Goal: Information Seeking & Learning: Find specific fact

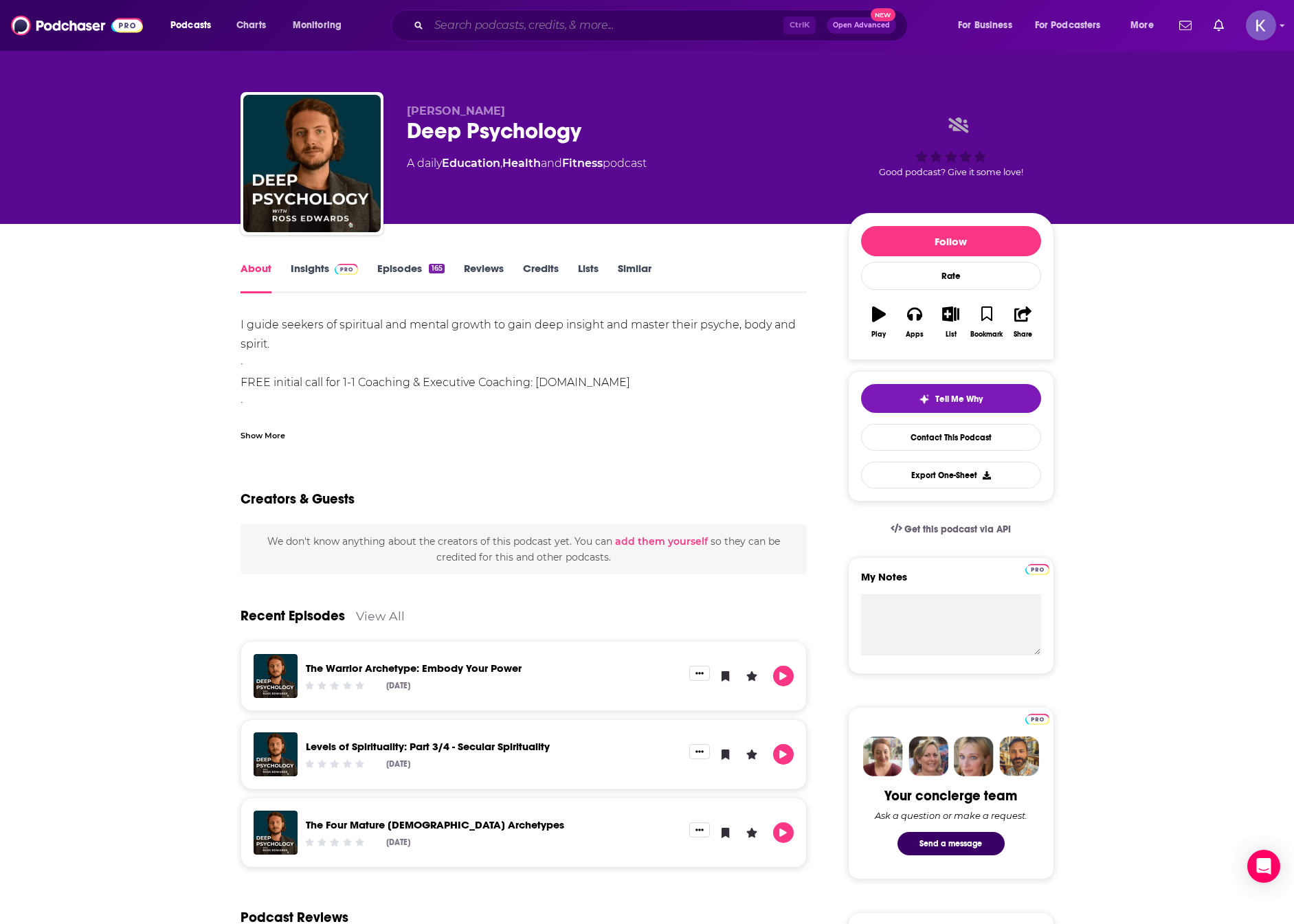
click at [648, 18] on input "Search podcasts, credits, & more..." at bounding box center [606, 25] width 355 height 22
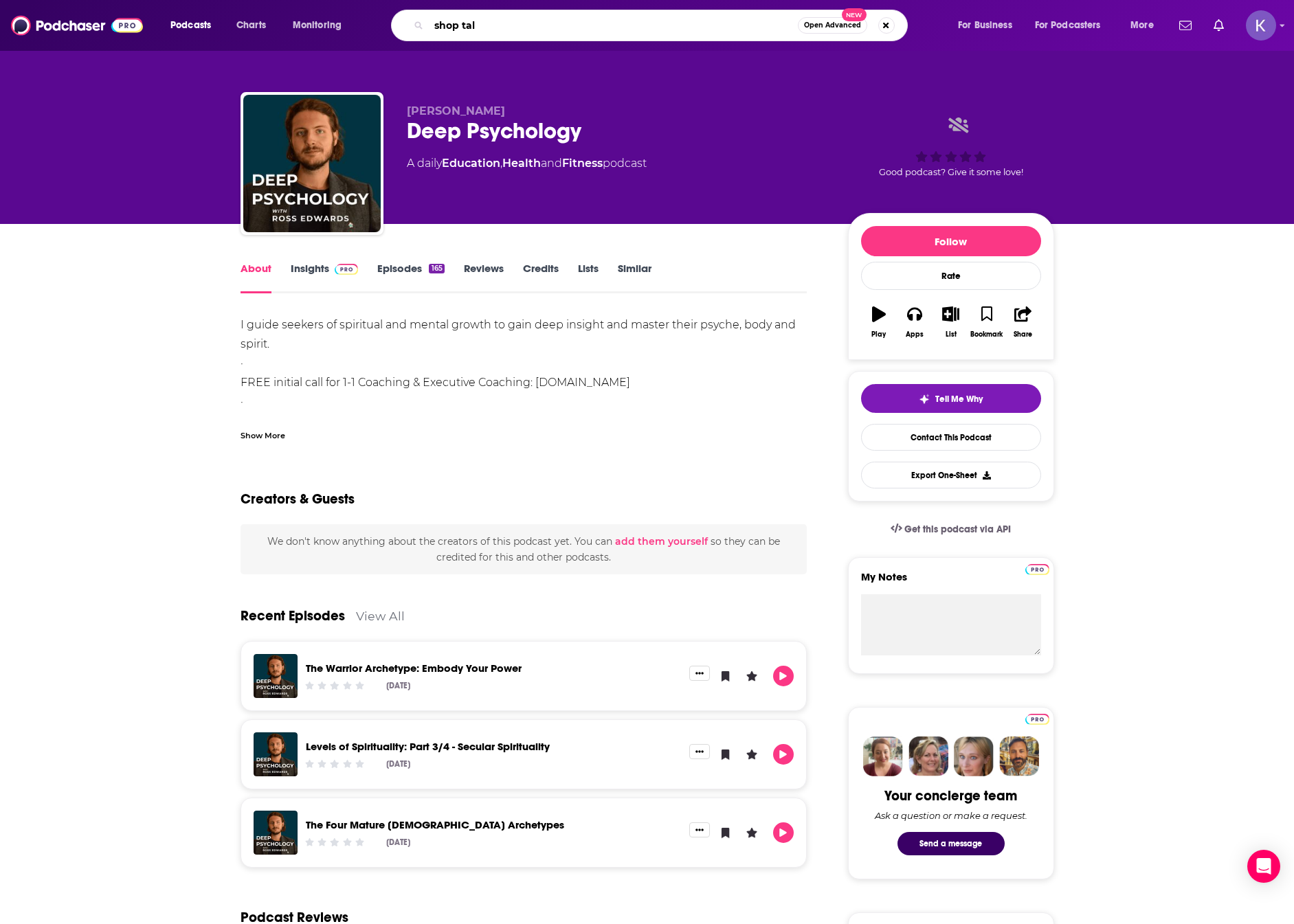
type input "shop talk"
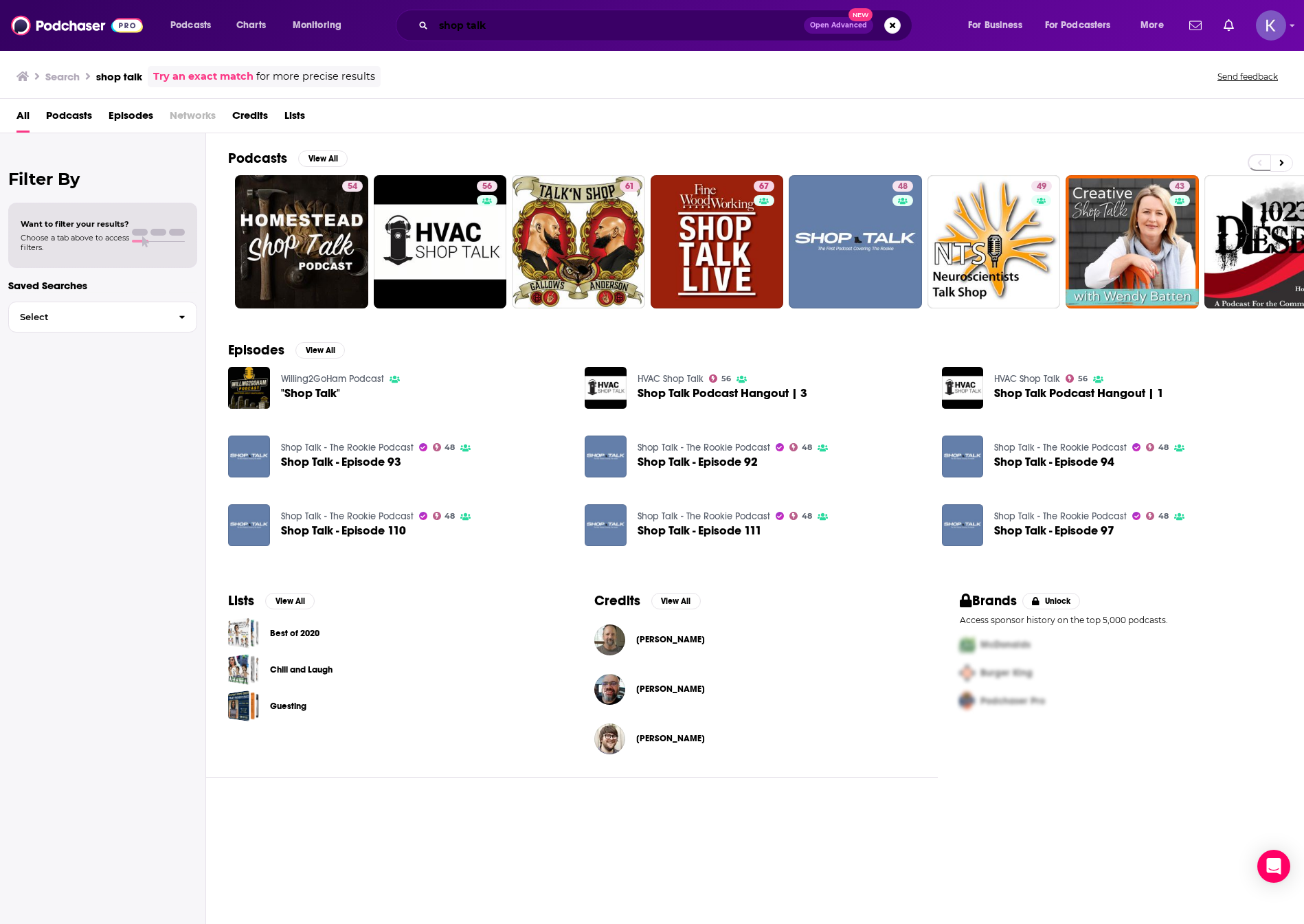
click at [629, 18] on input "shop talk" at bounding box center [619, 25] width 371 height 22
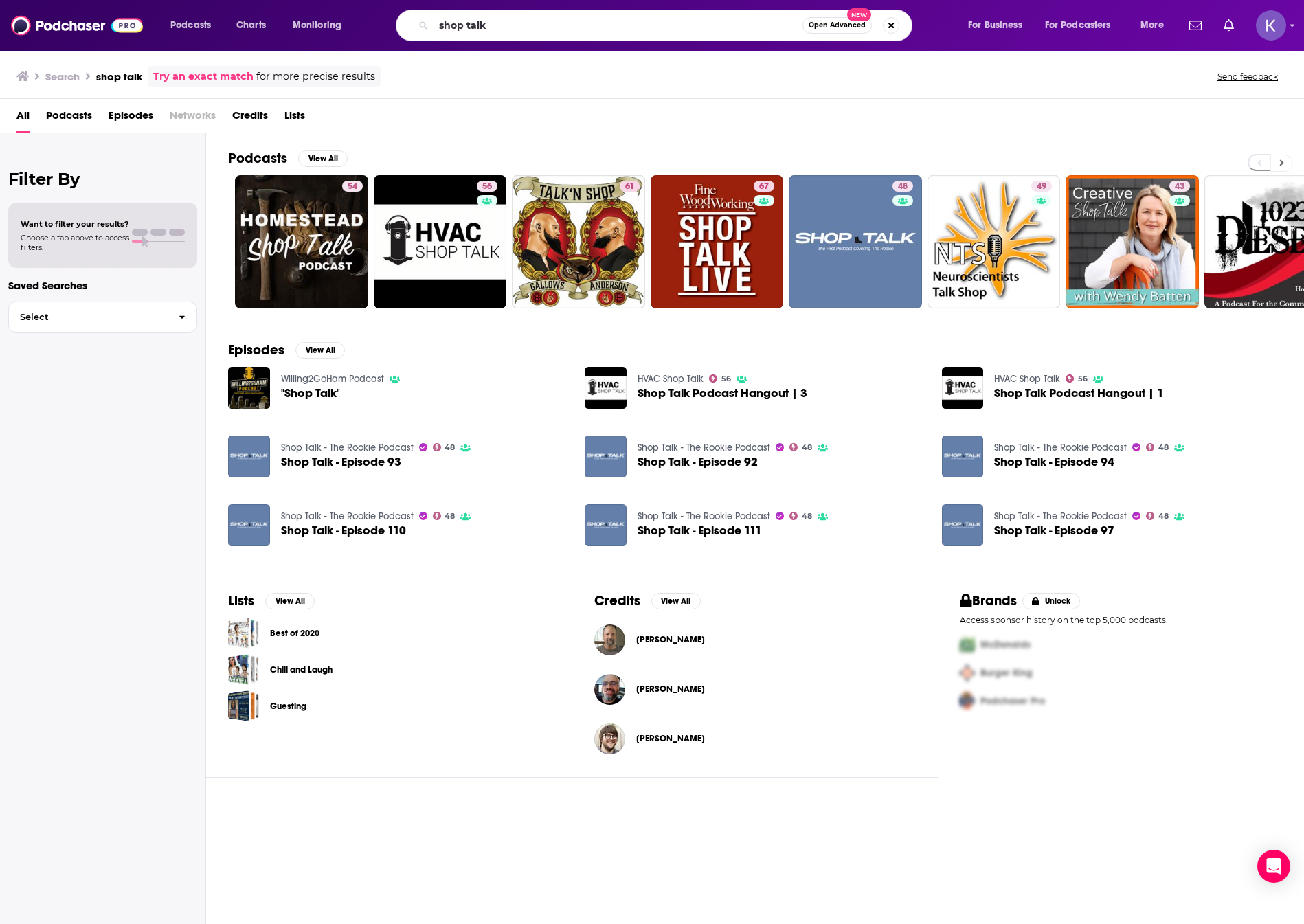
click at [1284, 163] on button at bounding box center [1283, 163] width 23 height 17
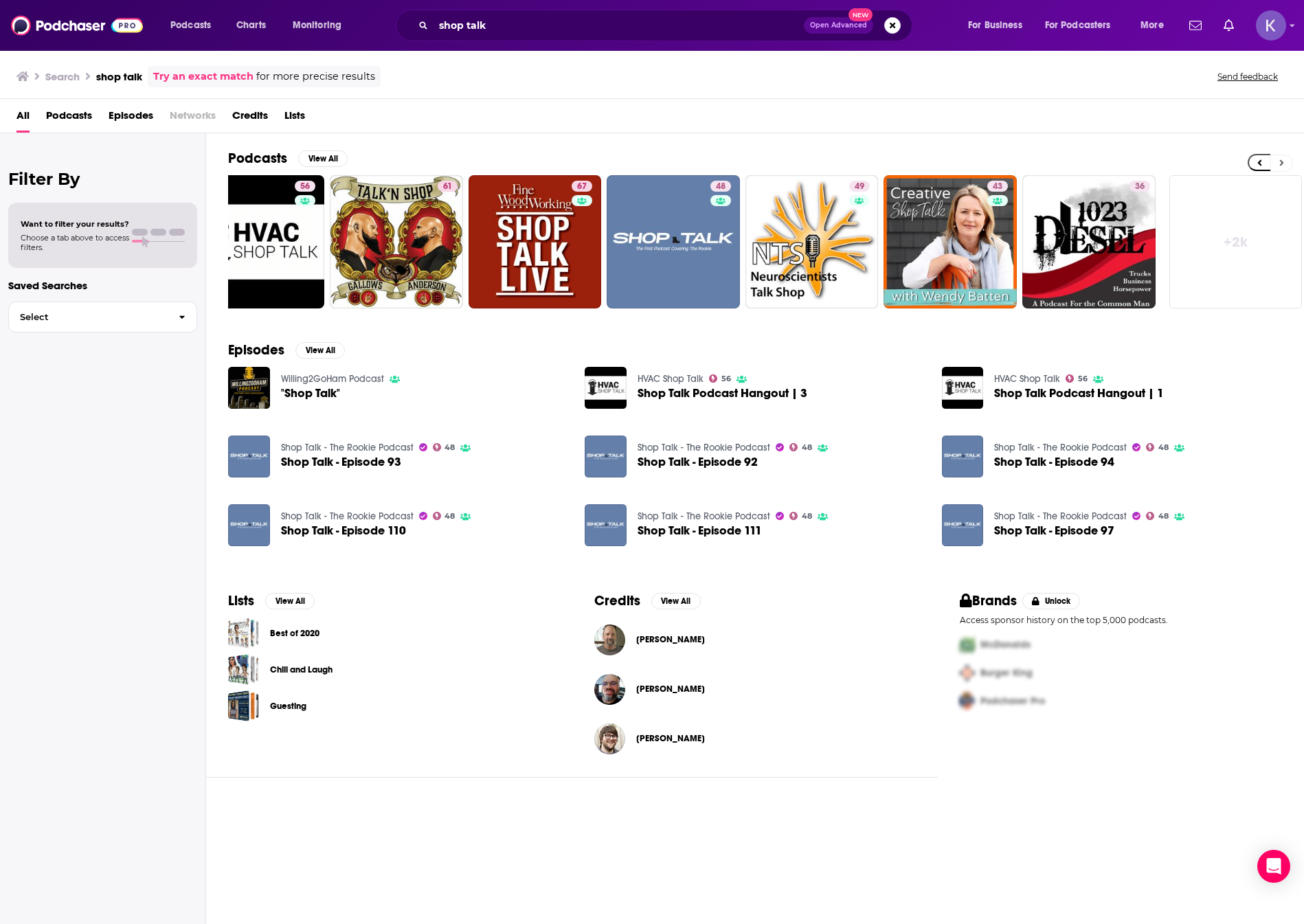
scroll to position [0, 187]
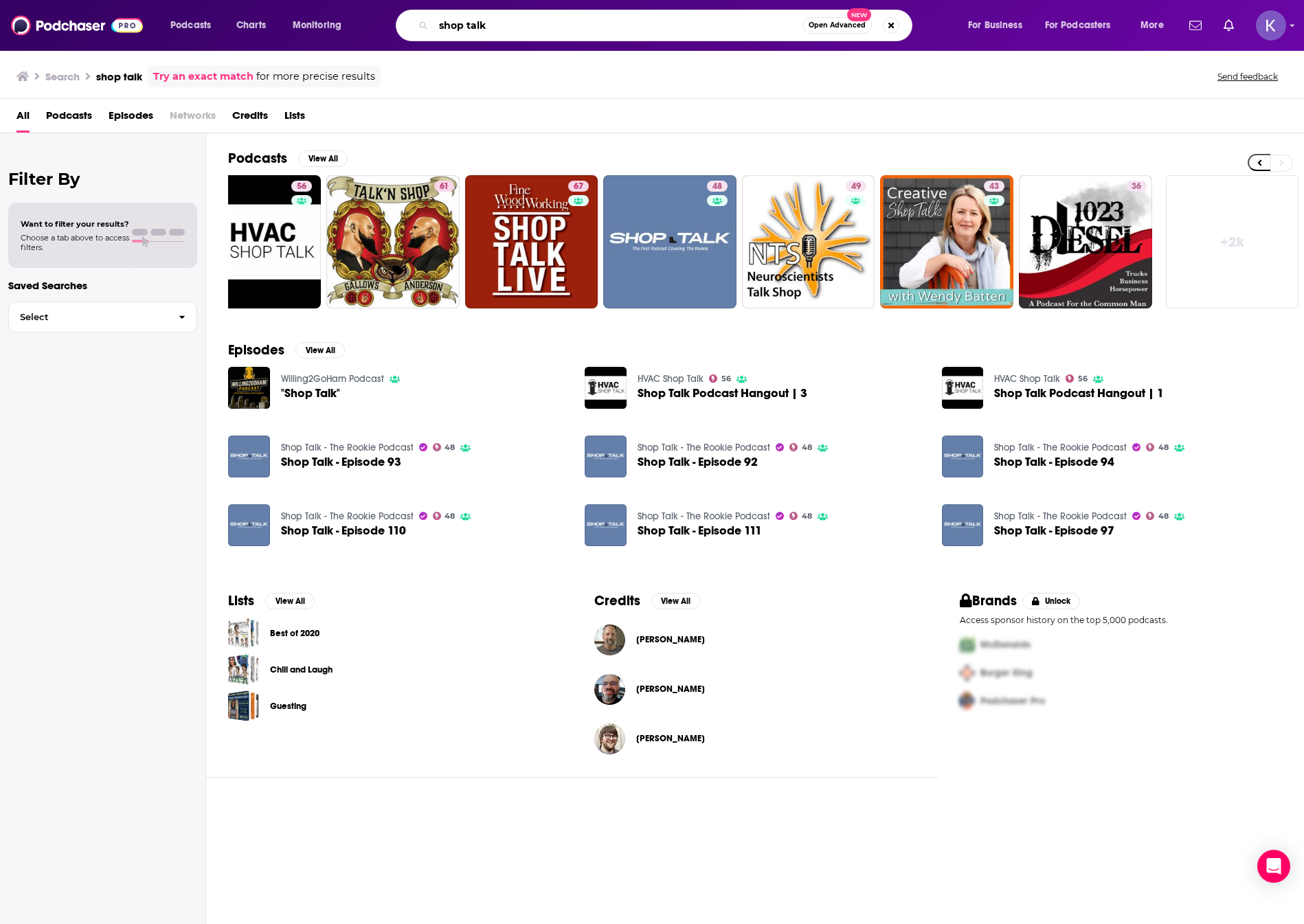
click at [545, 30] on input "shop talk" at bounding box center [618, 25] width 369 height 22
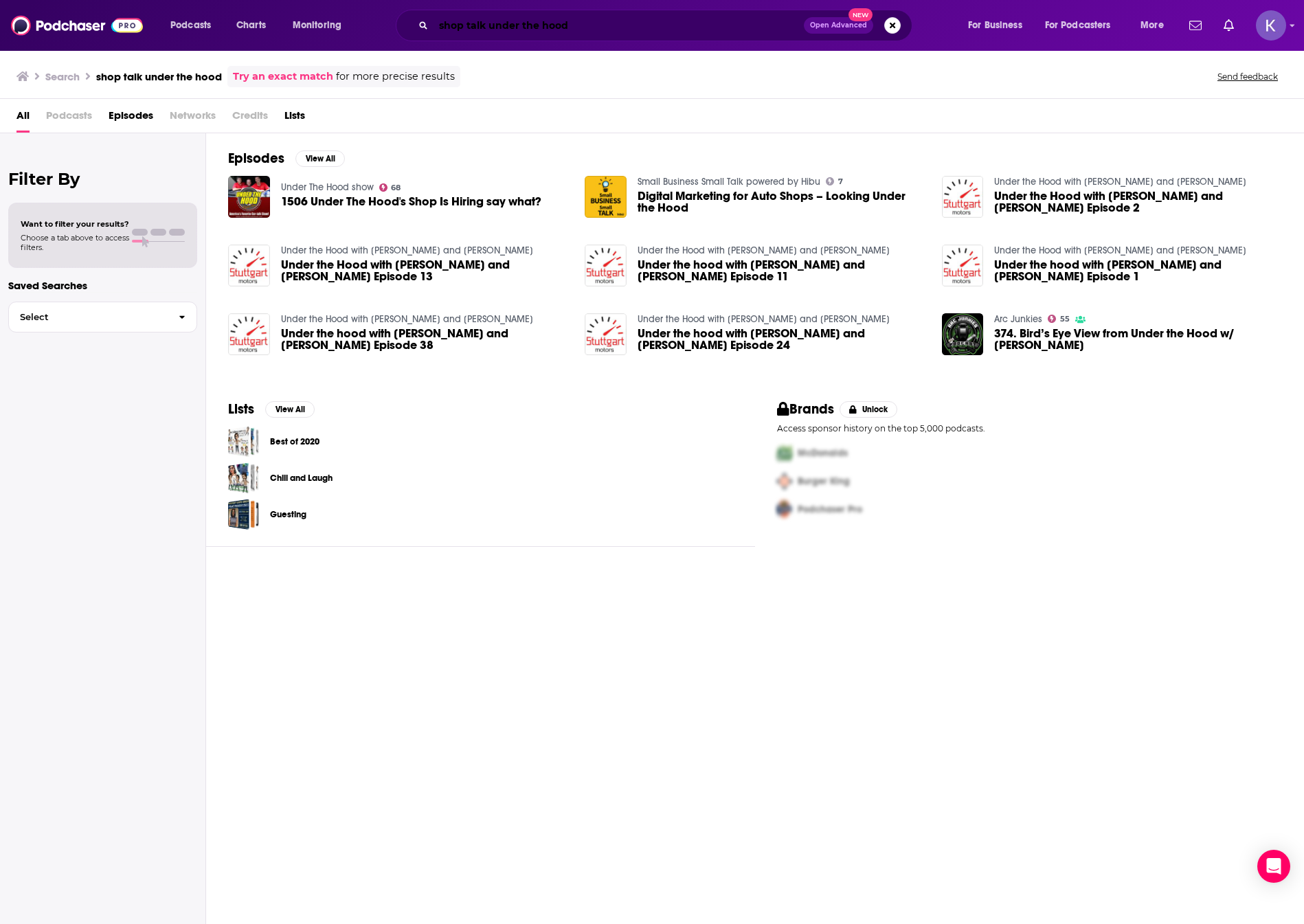
click at [484, 27] on input "shop talk under the hood" at bounding box center [619, 25] width 371 height 22
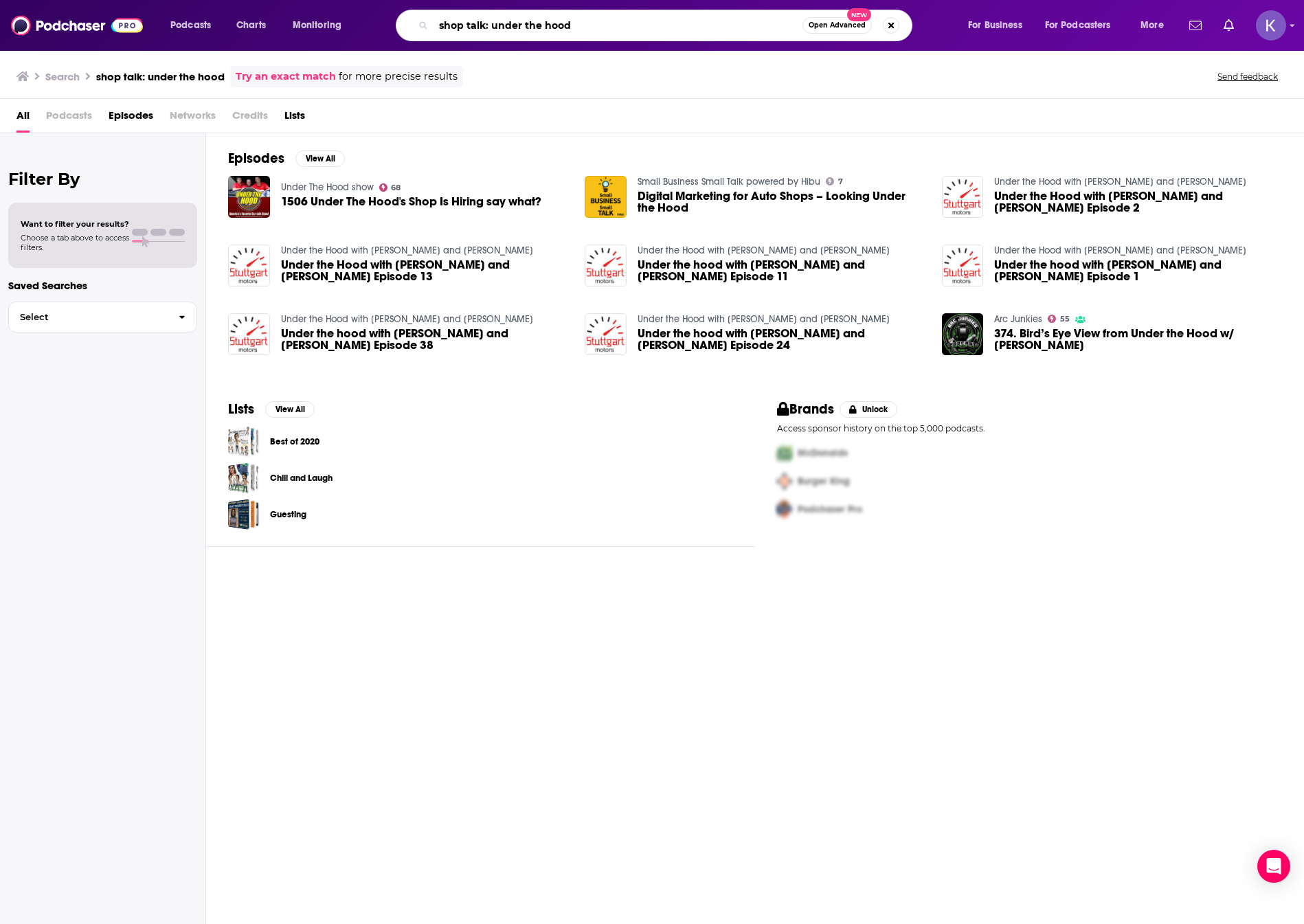
drag, startPoint x: 565, startPoint y: 35, endPoint x: 453, endPoint y: 35, distance: 112.0
click at [453, 35] on input "shop talk: under the hood" at bounding box center [618, 25] width 369 height 22
type input "s"
